Goal: Task Accomplishment & Management: Use online tool/utility

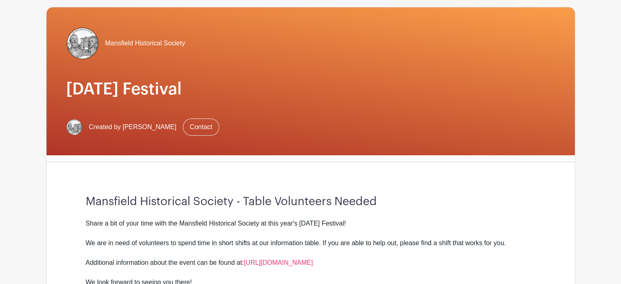
scroll to position [122, 0]
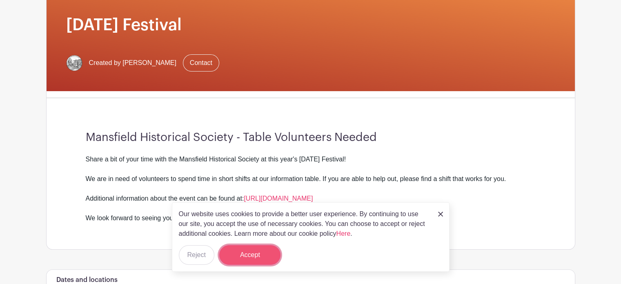
click at [254, 260] on button "Accept" at bounding box center [249, 255] width 61 height 20
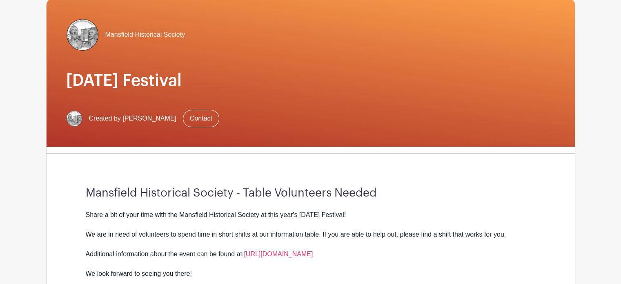
scroll to position [0, 0]
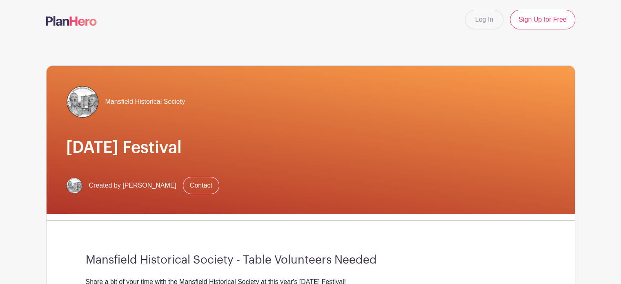
click at [192, 183] on link "Contact" at bounding box center [201, 185] width 36 height 17
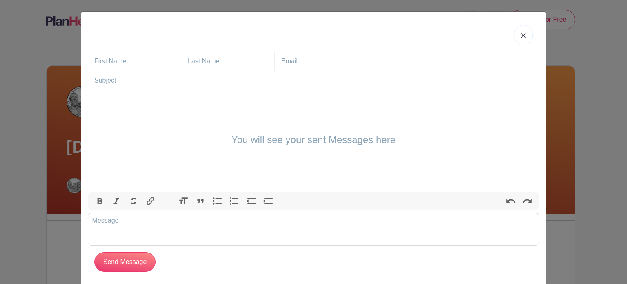
click at [521, 36] on img at bounding box center [523, 35] width 5 height 5
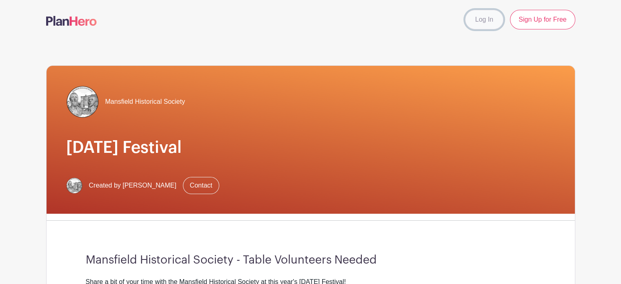
click at [485, 18] on link "Log In" at bounding box center [484, 20] width 38 height 20
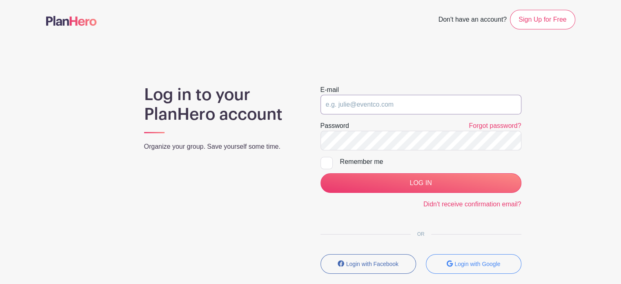
type input "MHS-Treasurer@proton.me"
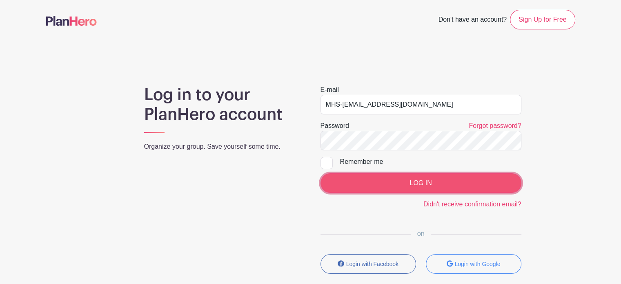
click at [400, 179] on input "LOG IN" at bounding box center [421, 183] width 201 height 20
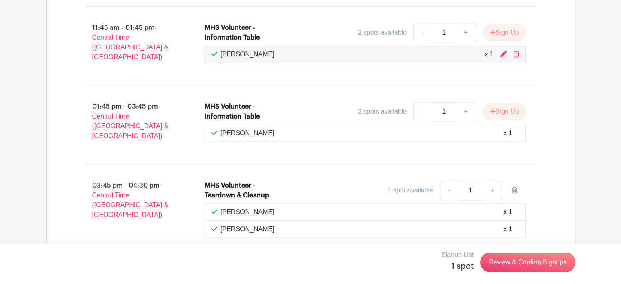
scroll to position [694, 0]
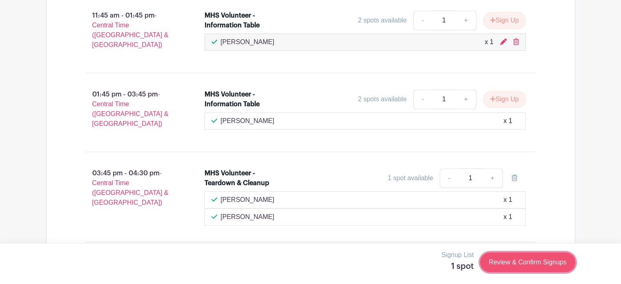
click at [529, 263] on link "Review & Confirm Signups" at bounding box center [527, 262] width 95 height 20
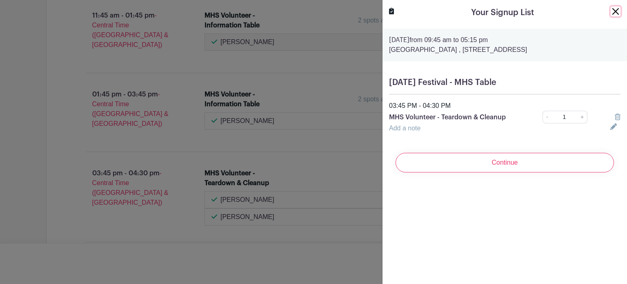
click at [611, 9] on button "Close" at bounding box center [616, 12] width 10 height 10
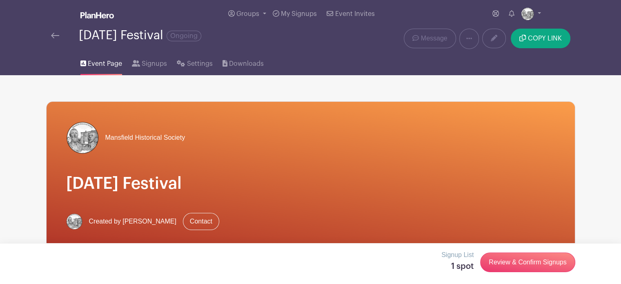
scroll to position [0, 0]
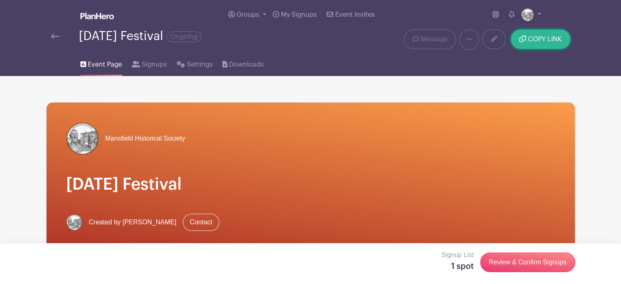
click at [544, 37] on span "COPY LINK" at bounding box center [545, 39] width 34 height 7
